Goal: Check status: Check status

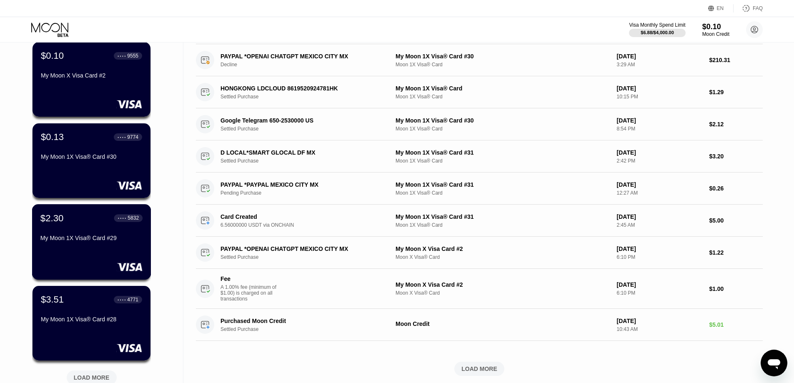
scroll to position [209, 0]
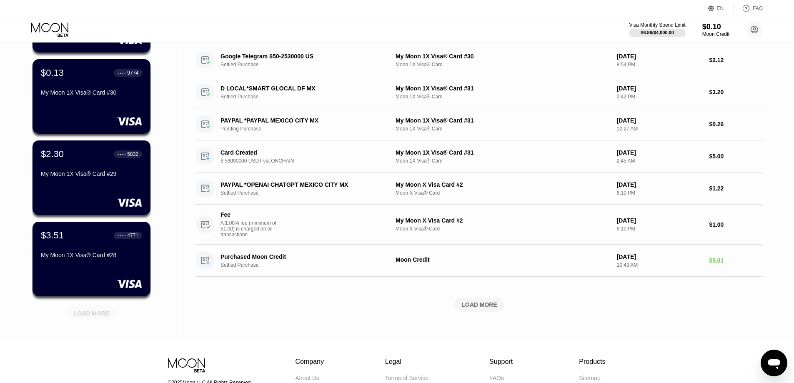
click at [86, 321] on div "LOAD MORE" at bounding box center [92, 314] width 50 height 14
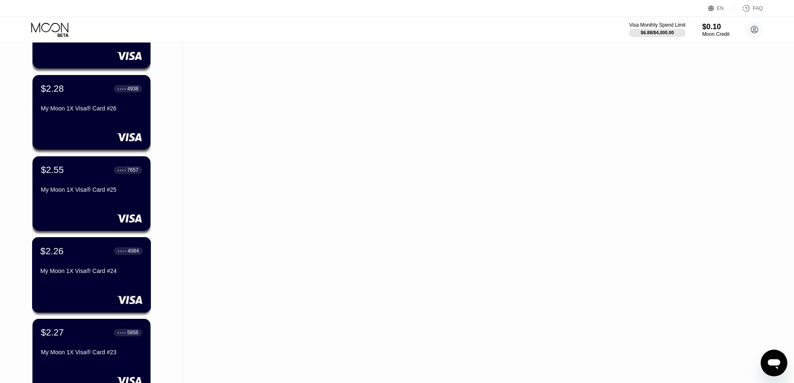
scroll to position [542, 0]
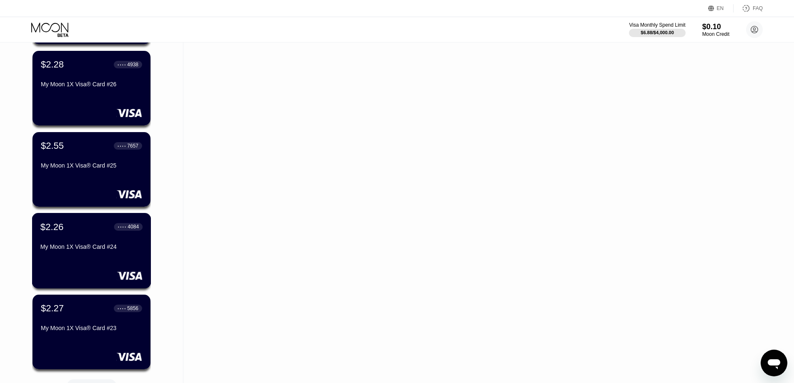
click at [79, 254] on div "My Moon 1X Visa® Card #24" at bounding box center [91, 249] width 102 height 10
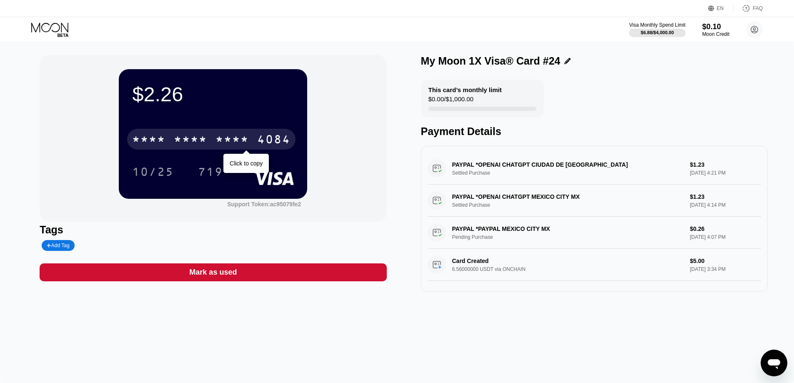
click at [201, 141] on div "* * * *" at bounding box center [190, 140] width 33 height 13
click at [201, 141] on div "6500" at bounding box center [190, 140] width 33 height 13
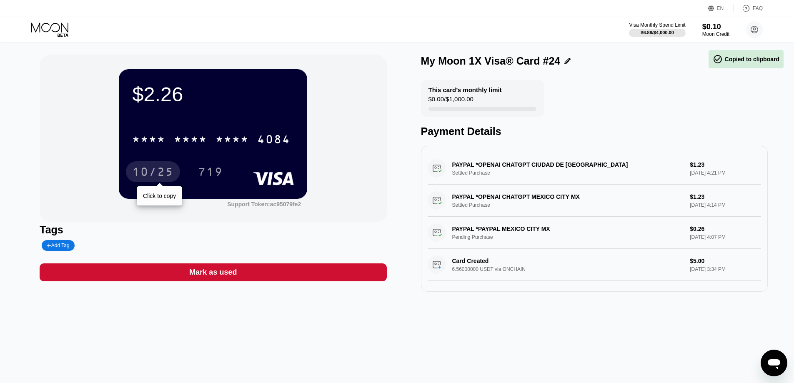
click at [148, 172] on div "10/25" at bounding box center [153, 172] width 42 height 13
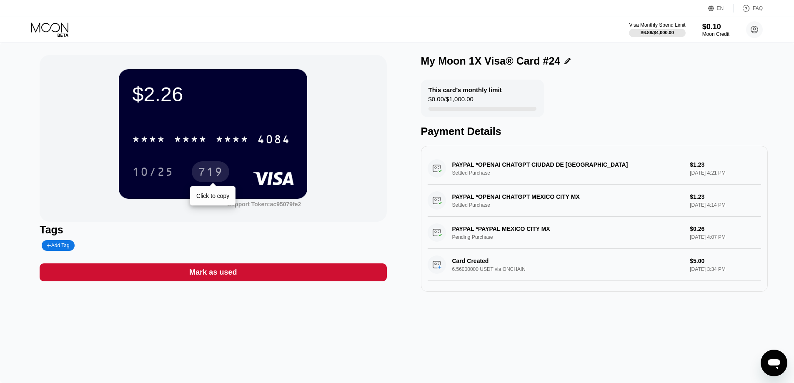
click at [195, 170] on div "719" at bounding box center [211, 171] width 38 height 21
